Goal: Transaction & Acquisition: Purchase product/service

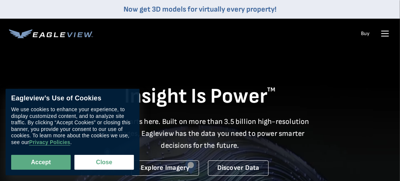
drag, startPoint x: 84, startPoint y: 156, endPoint x: 90, endPoint y: 153, distance: 7.3
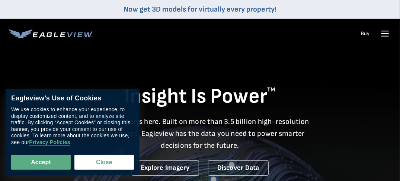
click at [84, 156] on button "Close" at bounding box center [104, 162] width 60 height 15
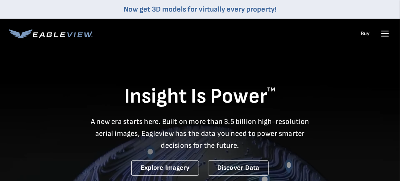
drag, startPoint x: 383, startPoint y: 30, endPoint x: 380, endPoint y: 34, distance: 4.8
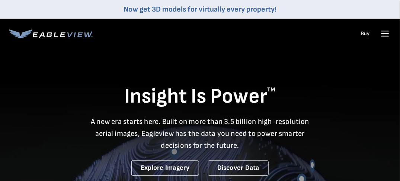
click at [383, 31] on icon at bounding box center [385, 34] width 12 height 12
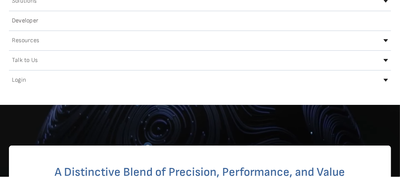
scroll to position [112, 0]
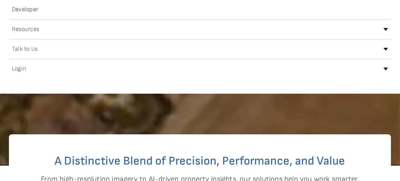
click at [15, 68] on h2 "Login" at bounding box center [19, 69] width 14 height 6
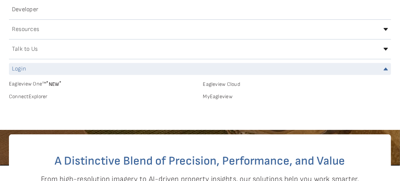
click at [214, 97] on link "MyEagleview" at bounding box center [297, 96] width 188 height 7
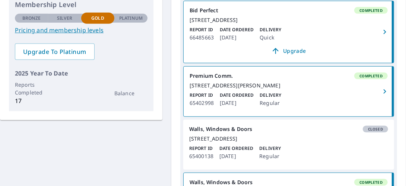
scroll to position [186, 0]
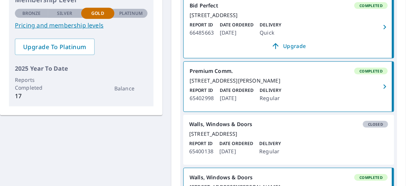
click at [78, 136] on div "KW Quality Trades Inc. [STREET_ADDRESS] Account Summary Total order 660 Order p…" at bounding box center [203, 57] width 406 height 348
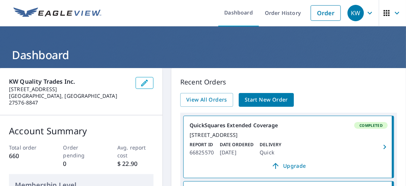
scroll to position [0, 0]
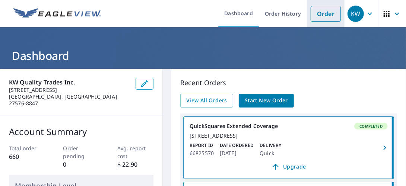
click at [314, 13] on link "Order" at bounding box center [326, 14] width 30 height 16
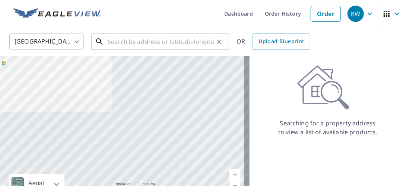
click at [123, 44] on input "text" at bounding box center [161, 41] width 106 height 21
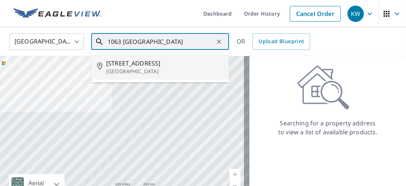
click at [131, 64] on span "[STREET_ADDRESS]" at bounding box center [164, 63] width 117 height 9
type input "[STREET_ADDRESS]"
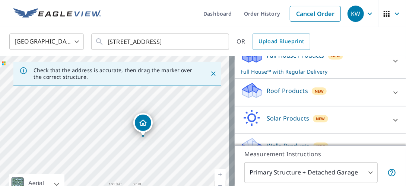
scroll to position [74, 0]
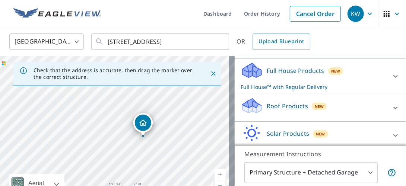
click at [391, 81] on icon at bounding box center [395, 76] width 9 height 9
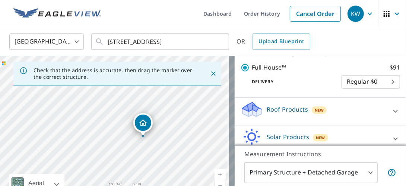
scroll to position [149, 0]
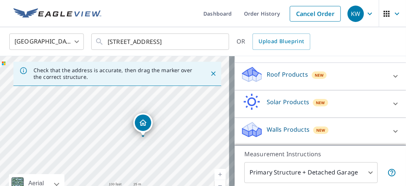
click at [386, 78] on div at bounding box center [395, 76] width 18 height 18
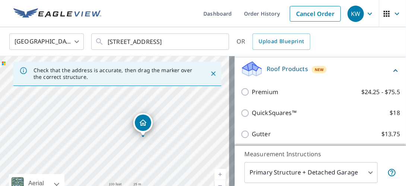
scroll to position [186, 0]
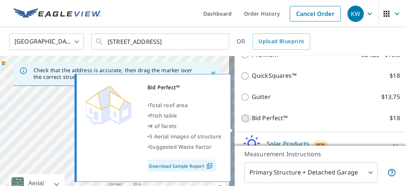
click at [241, 123] on input "Bid Perfect™ $18" at bounding box center [246, 118] width 11 height 9
checkbox input "true"
checkbox input "false"
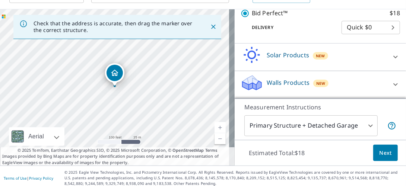
scroll to position [51, 0]
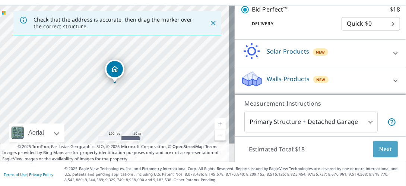
click at [382, 146] on span "Next" at bounding box center [385, 149] width 13 height 9
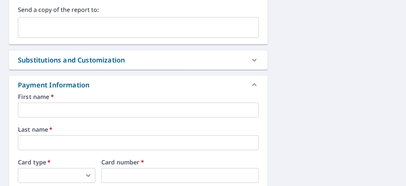
scroll to position [279, 0]
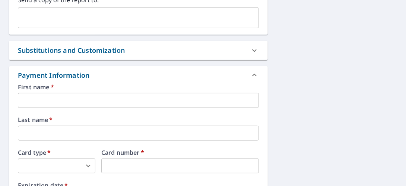
click at [95, 93] on input "text" at bounding box center [138, 100] width 241 height 15
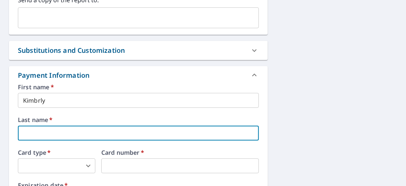
click at [39, 93] on input "Kimbrly" at bounding box center [138, 100] width 241 height 15
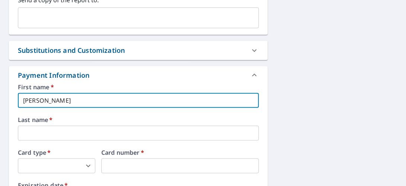
type input "[PERSON_NAME]"
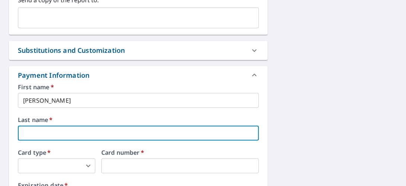
click at [32, 126] on input "text" at bounding box center [138, 133] width 241 height 15
type input "[PERSON_NAME]"
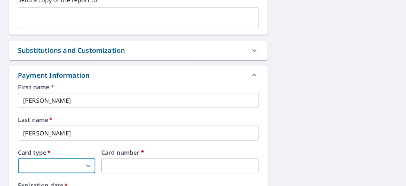
click at [43, 155] on body "KW KW Dashboard Order History Cancel Order KW Dashboard / Finalize Order Finali…" at bounding box center [203, 93] width 406 height 186
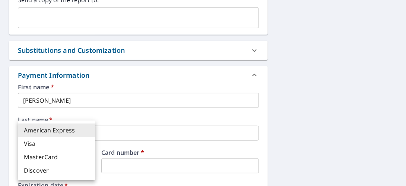
click at [39, 152] on li "MasterCard" at bounding box center [56, 156] width 77 height 13
type input "3"
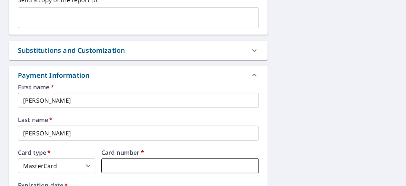
click at [104, 159] on iframe at bounding box center [180, 166] width 158 height 15
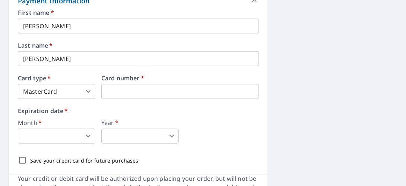
click at [66, 121] on body "KW KW Dashboard Order History Cancel Order KW Dashboard / Finalize Order Finali…" at bounding box center [203, 93] width 406 height 186
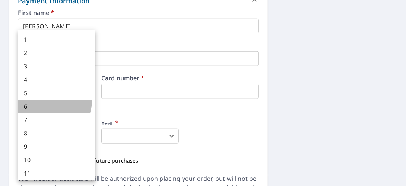
click at [51, 101] on li "6" at bounding box center [56, 106] width 77 height 13
type input "6"
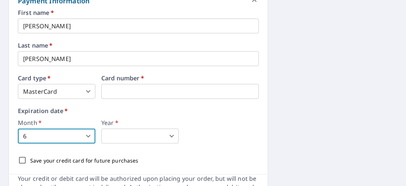
click at [117, 130] on body "KW KW Dashboard Order History Cancel Order KW Dashboard / Finalize Order Finali…" at bounding box center [203, 93] width 406 height 186
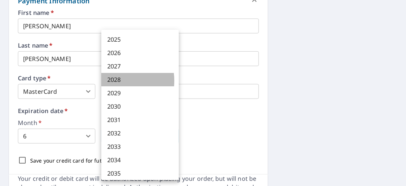
click at [115, 81] on li "2028" at bounding box center [139, 79] width 77 height 13
type input "2028"
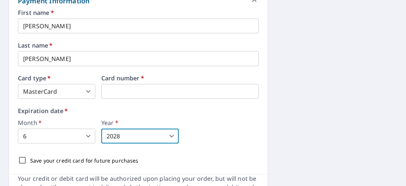
click at [195, 120] on div "Month   * 6 6 ​ Year   * 2028 2028 ​" at bounding box center [138, 132] width 241 height 24
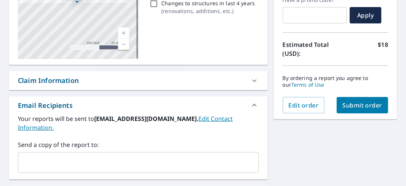
scroll to position [133, 0]
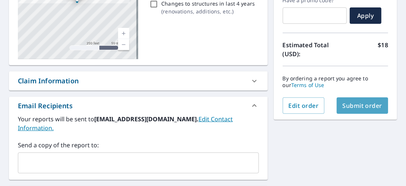
click at [365, 105] on span "Submit order" at bounding box center [363, 106] width 40 height 8
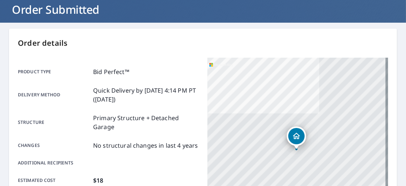
scroll to position [34, 0]
